Goal: Register for event/course

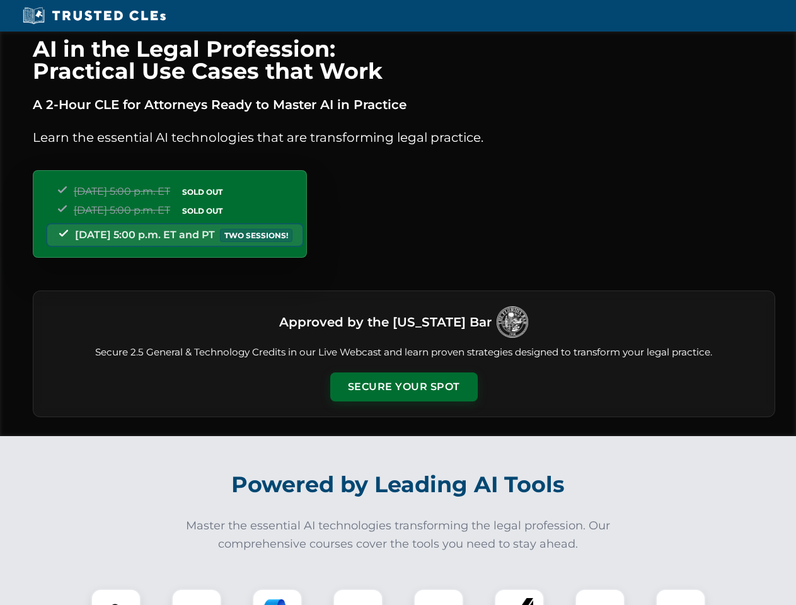
click at [403, 387] on button "Secure Your Spot" at bounding box center [403, 386] width 147 height 29
click at [116, 597] on img at bounding box center [116, 613] width 37 height 37
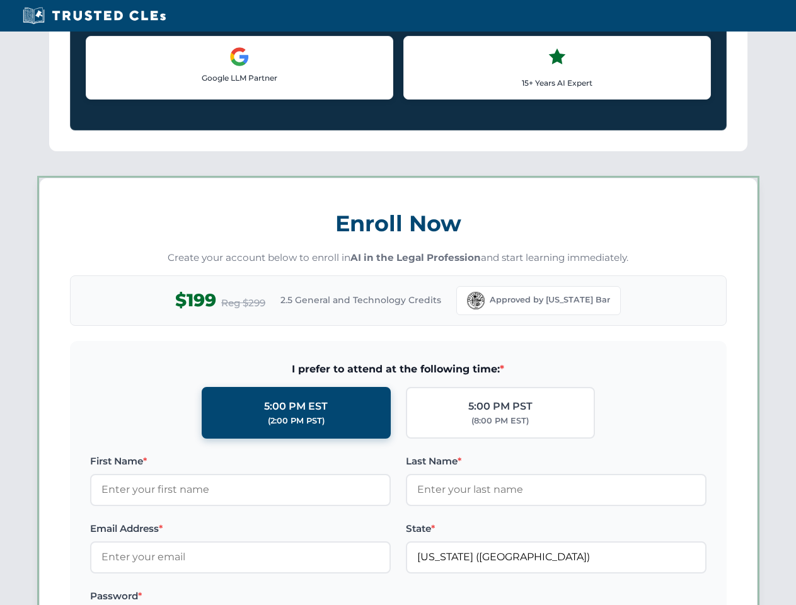
click at [277, 597] on label "Password *" at bounding box center [240, 595] width 300 height 15
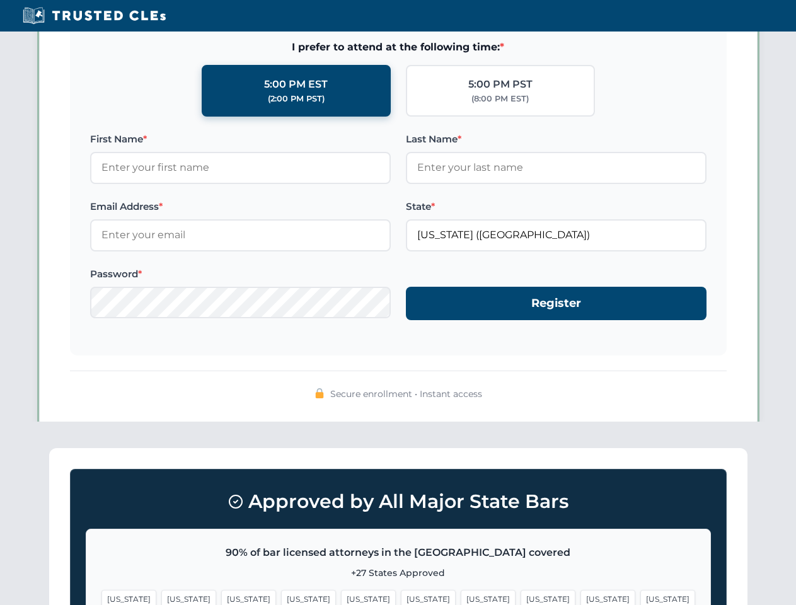
click at [580, 597] on span "[US_STATE]" at bounding box center [607, 599] width 55 height 18
